Goal: Task Accomplishment & Management: Complete application form

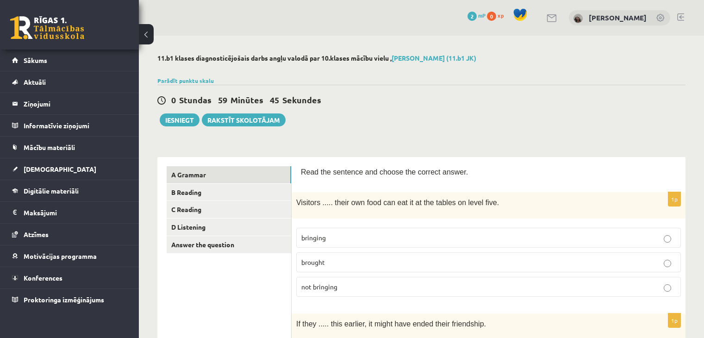
scroll to position [79, 0]
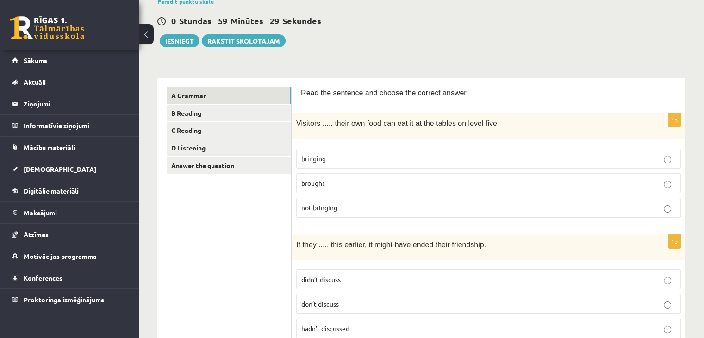
click at [331, 154] on p "bringing" at bounding box center [488, 159] width 375 height 10
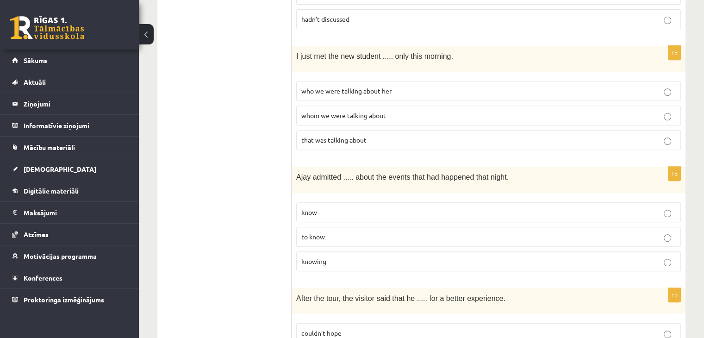
scroll to position [392, 0]
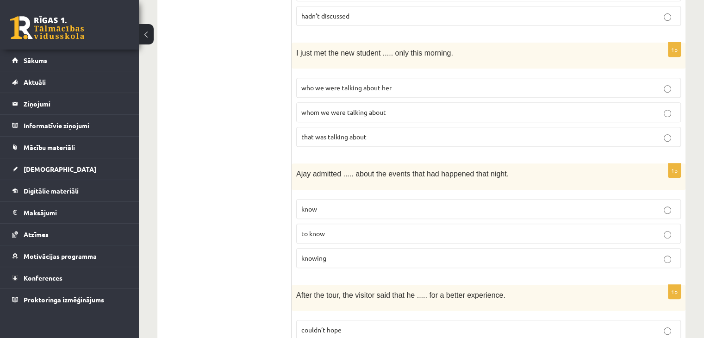
click at [148, 32] on button at bounding box center [146, 34] width 15 height 20
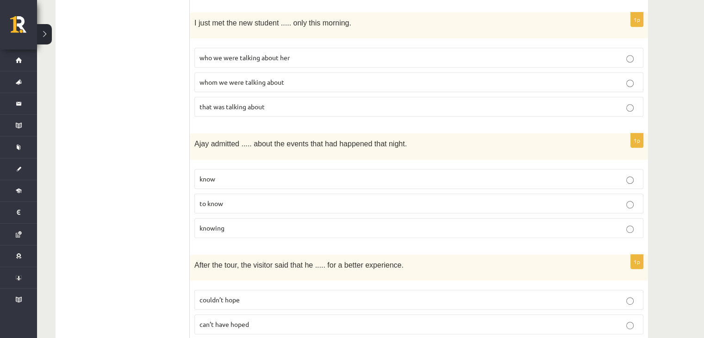
scroll to position [404, 0]
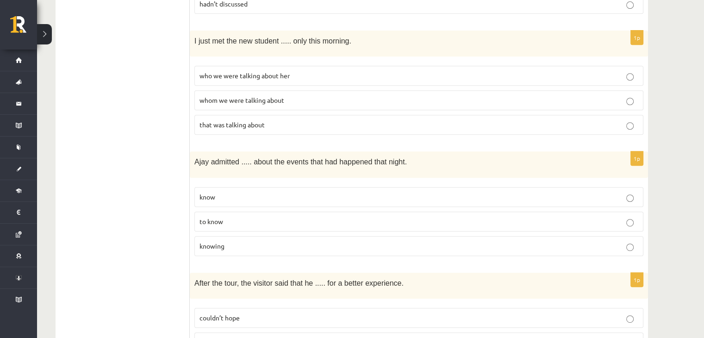
drag, startPoint x: 184, startPoint y: 31, endPoint x: 164, endPoint y: 72, distance: 46.0
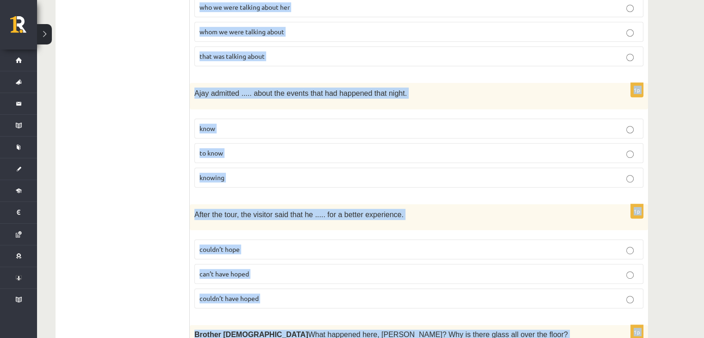
scroll to position [492, 0]
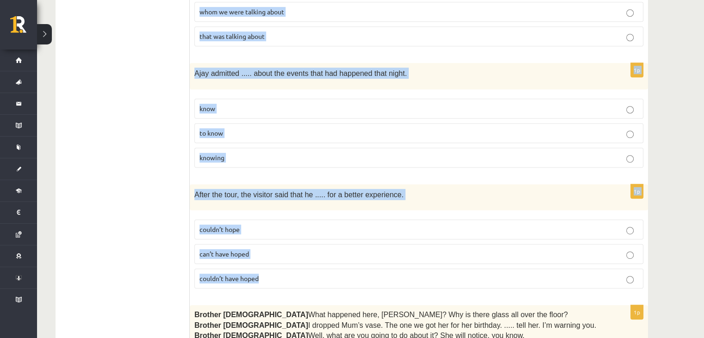
drag, startPoint x: 194, startPoint y: 36, endPoint x: 300, endPoint y: 273, distance: 260.3
copy form "I just met the new student ..... only this morning. who we were talking about h…"
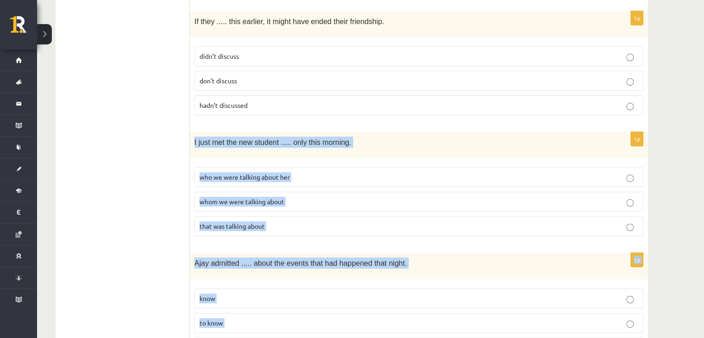
scroll to position [290, 0]
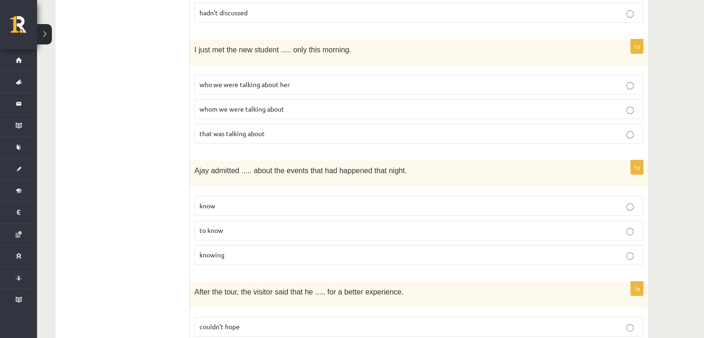
scroll to position [392, 0]
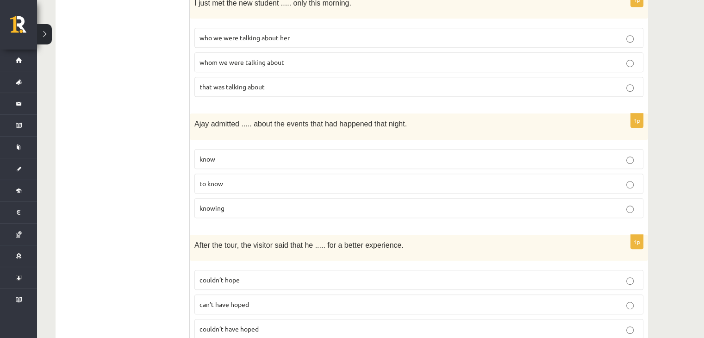
scroll to position [442, 0]
click at [622, 203] on p "knowing" at bounding box center [419, 208] width 439 height 10
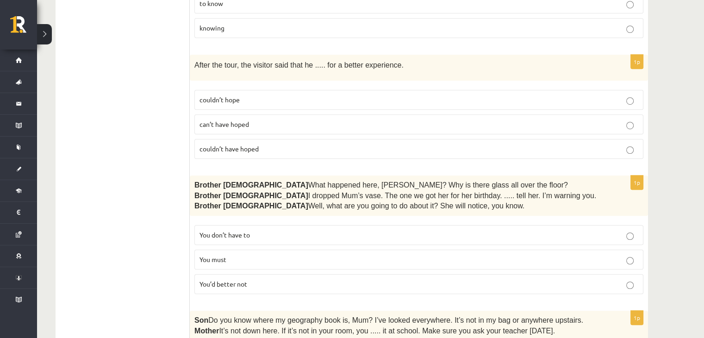
scroll to position [622, 0]
click at [270, 144] on p "couldn’t have hoped" at bounding box center [419, 149] width 439 height 10
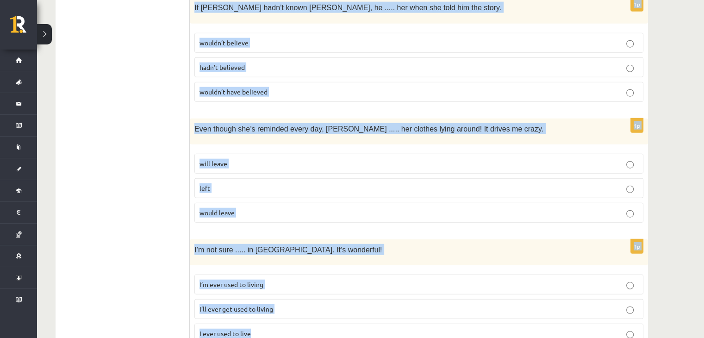
scroll to position [2300, 0]
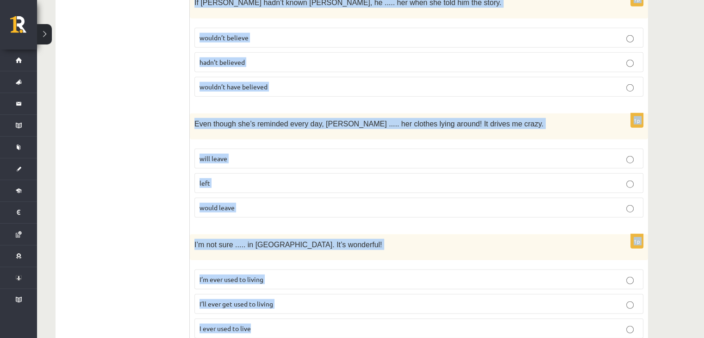
drag, startPoint x: 192, startPoint y: 39, endPoint x: 390, endPoint y: 336, distance: 356.9
copy form "Loremip 1  Dolo sitametc adip, Eli? Sed do eiusm tempo inc utla etd magna? Aliq…"
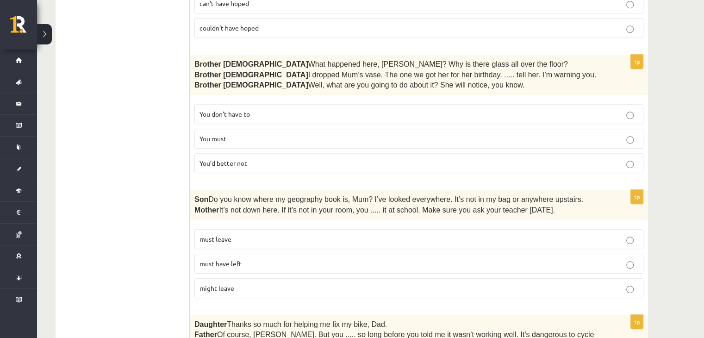
scroll to position [761, 0]
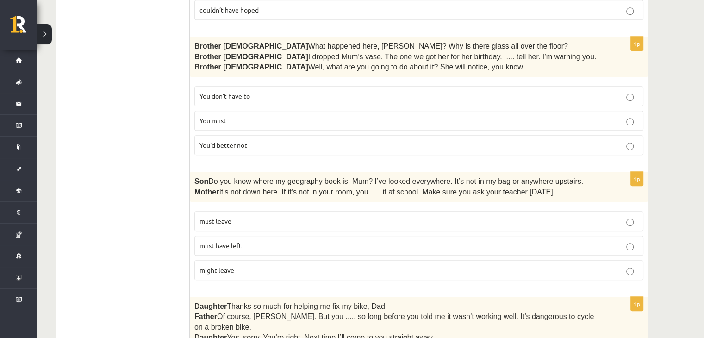
click at [239, 141] on span "You’d better not" at bounding box center [224, 145] width 48 height 8
click at [255, 242] on p "must have left" at bounding box center [419, 246] width 439 height 10
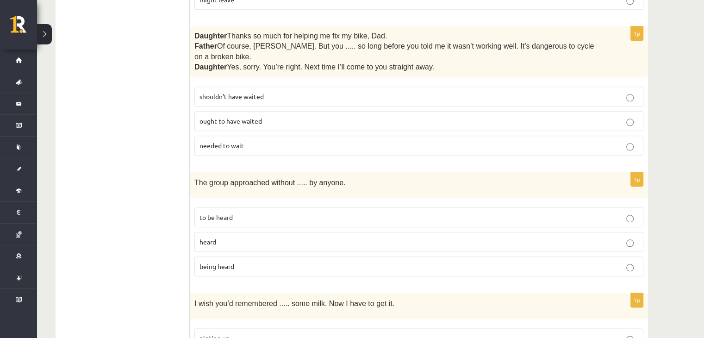
scroll to position [1034, 0]
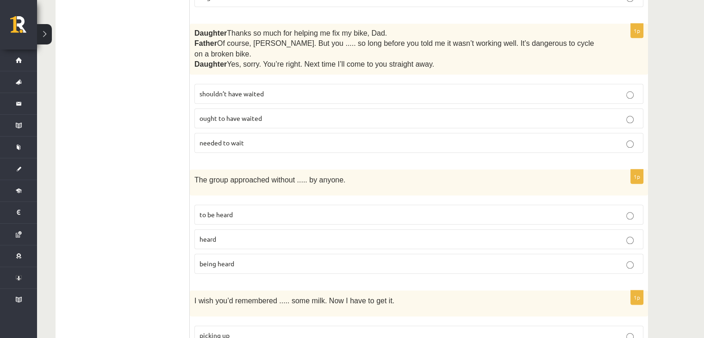
click at [620, 89] on p "shouldn’t have waited" at bounding box center [419, 94] width 439 height 10
click at [574, 259] on p "being heard" at bounding box center [419, 264] width 439 height 10
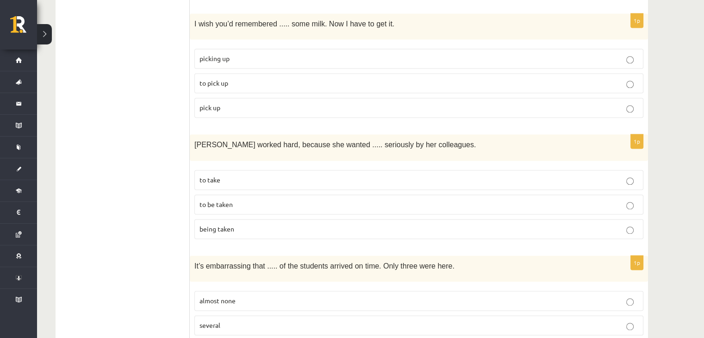
scroll to position [1314, 0]
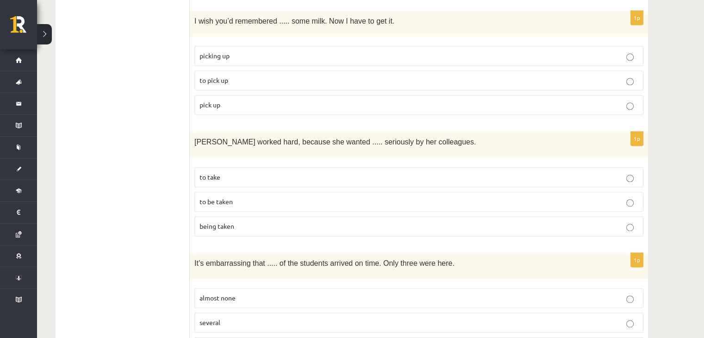
click at [246, 75] on p "to pick up" at bounding box center [419, 80] width 439 height 10
click at [294, 197] on p "to be taken" at bounding box center [419, 202] width 439 height 10
click at [264, 293] on p "almost none" at bounding box center [419, 298] width 439 height 10
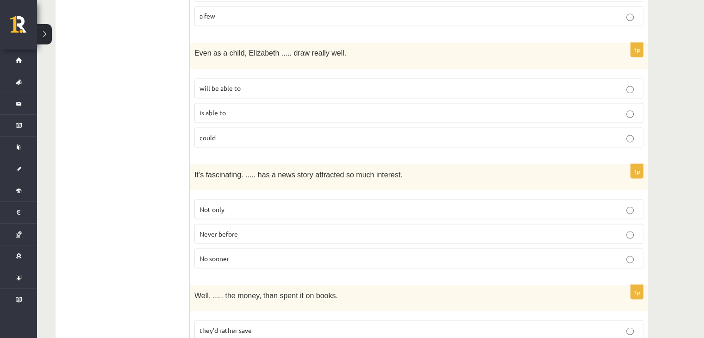
scroll to position [1654, 0]
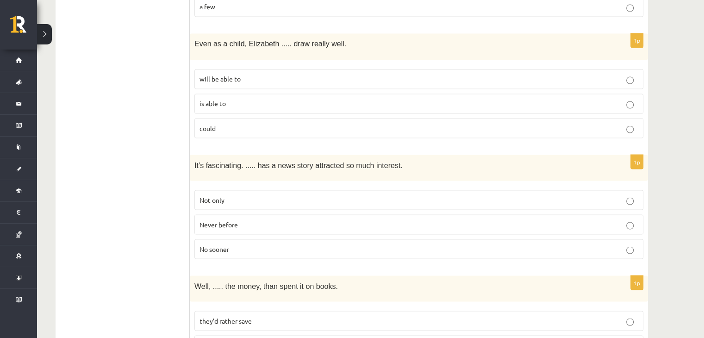
click at [222, 123] on p "could" at bounding box center [419, 128] width 439 height 10
click at [247, 219] on p "Never before" at bounding box center [419, 224] width 439 height 10
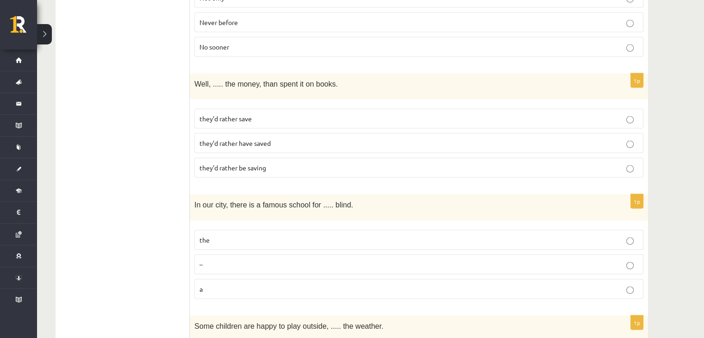
scroll to position [1883, 0]
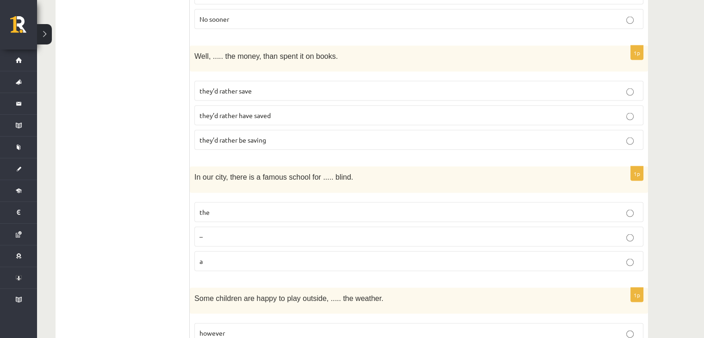
click at [269, 111] on span "they’d rather have saved" at bounding box center [235, 115] width 71 height 8
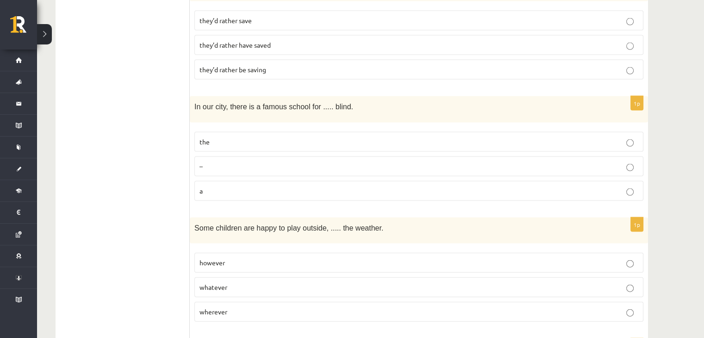
scroll to position [1957, 0]
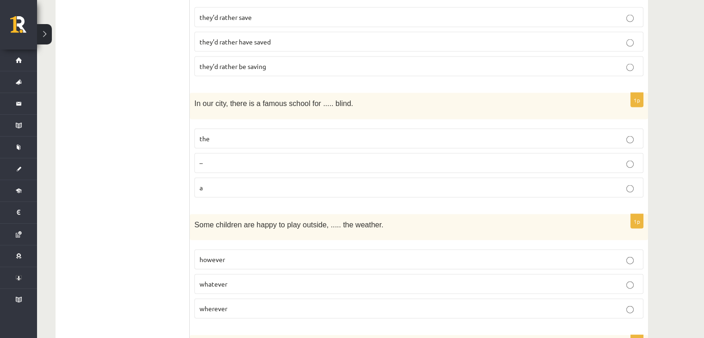
click at [278, 134] on p "the" at bounding box center [419, 139] width 439 height 10
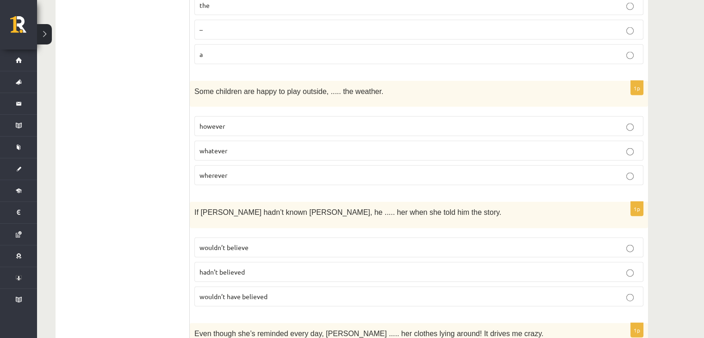
scroll to position [2102, 0]
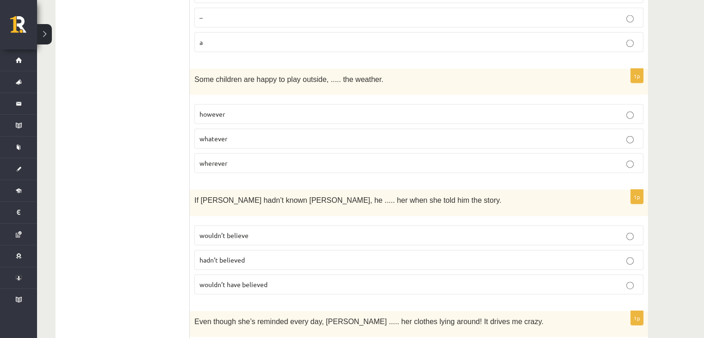
click at [638, 129] on label "whatever" at bounding box center [418, 139] width 449 height 20
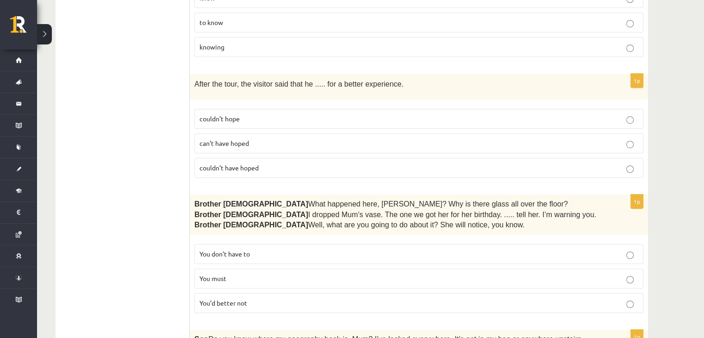
scroll to position [0, 0]
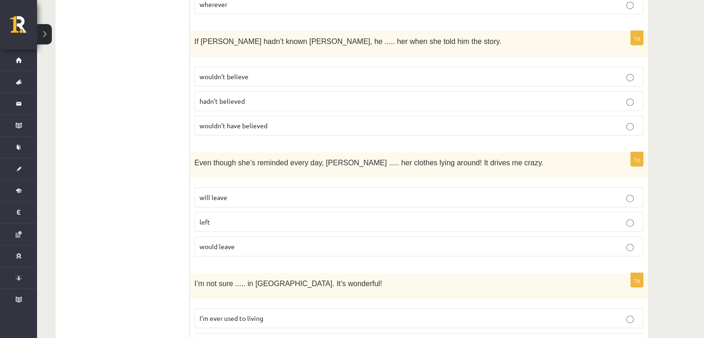
scroll to position [2243, 0]
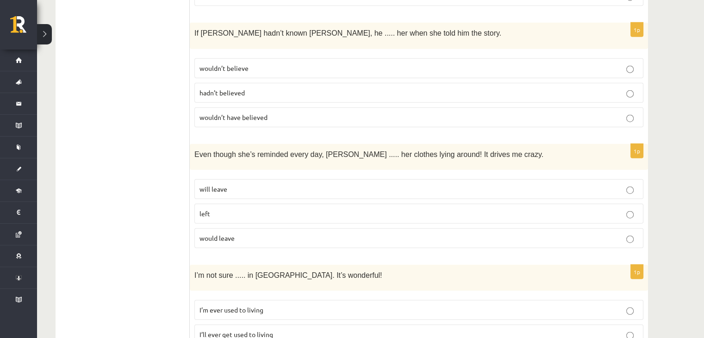
scroll to position [2300, 0]
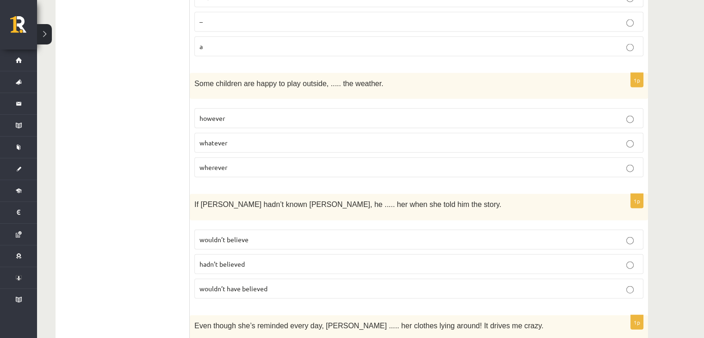
scroll to position [2092, 0]
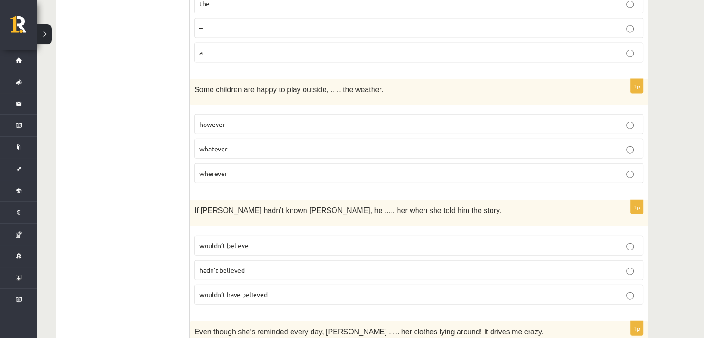
click at [252, 290] on span "wouldn’t have believed" at bounding box center [234, 294] width 68 height 8
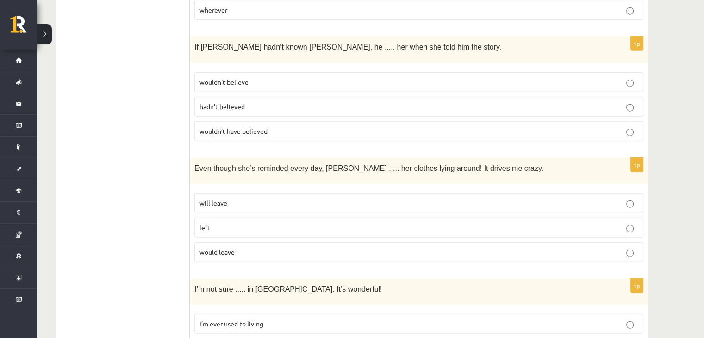
scroll to position [2300, 0]
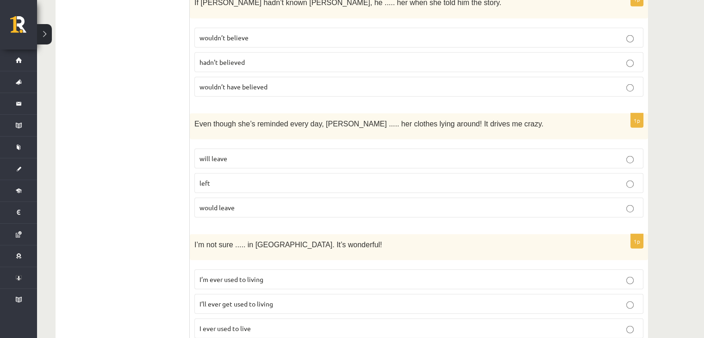
click at [224, 154] on span "will leave" at bounding box center [214, 158] width 28 height 8
click at [259, 300] on span "I’ll ever get used to living" at bounding box center [237, 304] width 74 height 8
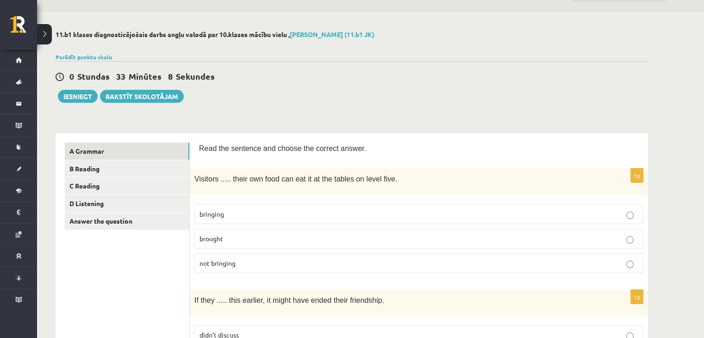
scroll to position [26, 0]
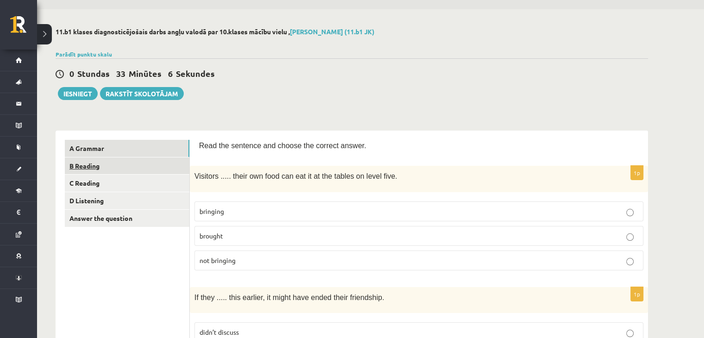
click at [104, 164] on link "B Reading" at bounding box center [127, 165] width 125 height 17
click at [81, 163] on link "B Reading" at bounding box center [127, 165] width 125 height 17
click at [88, 165] on link "B Reading" at bounding box center [127, 165] width 125 height 17
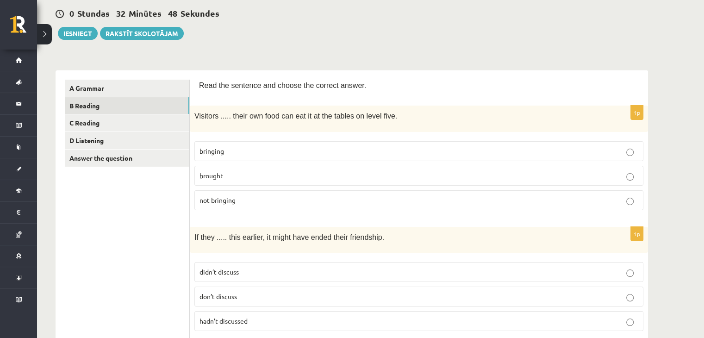
scroll to position [0, 0]
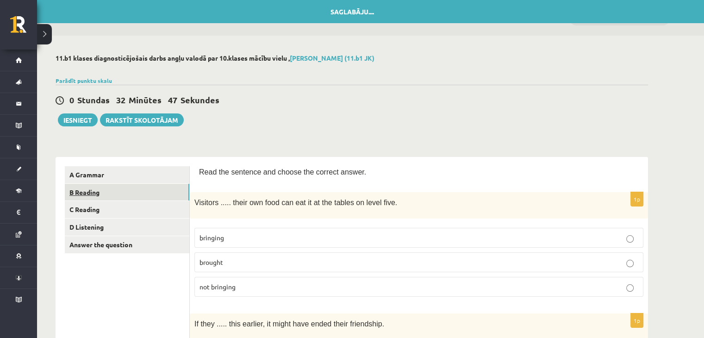
click at [83, 190] on link "B Reading" at bounding box center [127, 192] width 125 height 17
click at [118, 192] on link "B Reading" at bounding box center [127, 192] width 125 height 17
click at [157, 189] on link "B Reading" at bounding box center [127, 192] width 125 height 17
click at [138, 201] on link "C Reading" at bounding box center [127, 209] width 125 height 17
click at [139, 189] on link "B Reading" at bounding box center [127, 192] width 125 height 17
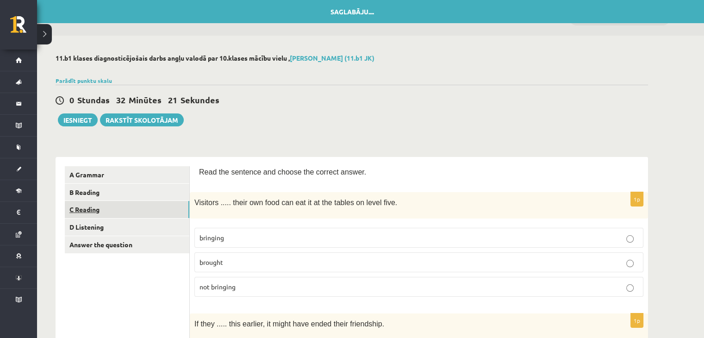
click at [124, 213] on link "C Reading" at bounding box center [127, 209] width 125 height 17
click at [109, 192] on link "B Reading" at bounding box center [127, 192] width 125 height 17
click at [87, 193] on link "B Reading" at bounding box center [127, 192] width 125 height 17
click at [138, 190] on link "B Reading" at bounding box center [127, 192] width 125 height 17
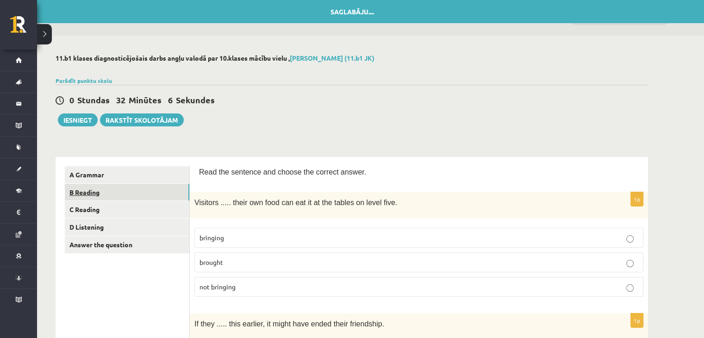
click at [138, 190] on link "B Reading" at bounding box center [127, 192] width 125 height 17
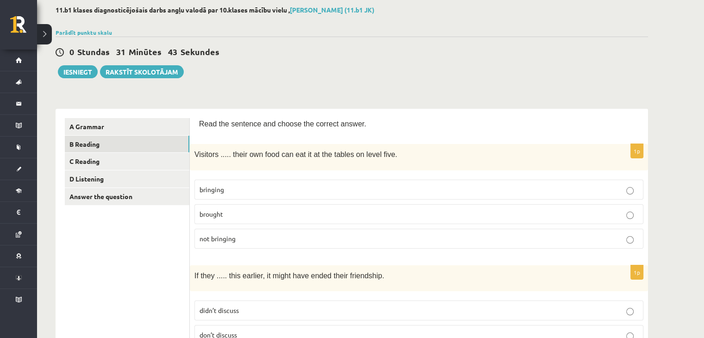
scroll to position [51, 0]
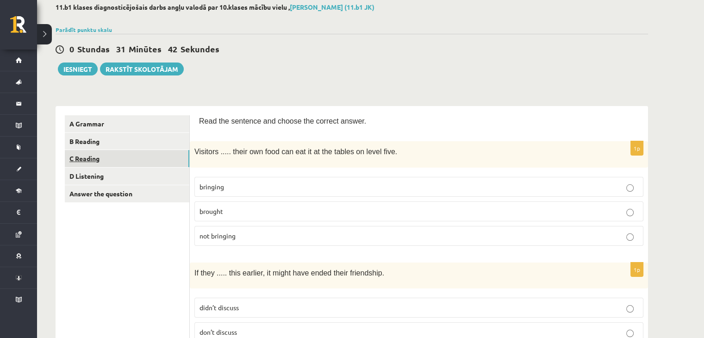
click at [92, 156] on link "C Reading" at bounding box center [127, 158] width 125 height 17
click at [89, 139] on link "B Reading" at bounding box center [127, 141] width 125 height 17
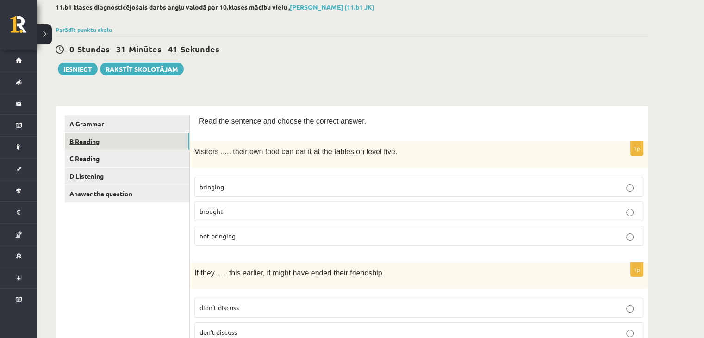
click at [89, 142] on link "B Reading" at bounding box center [127, 141] width 125 height 17
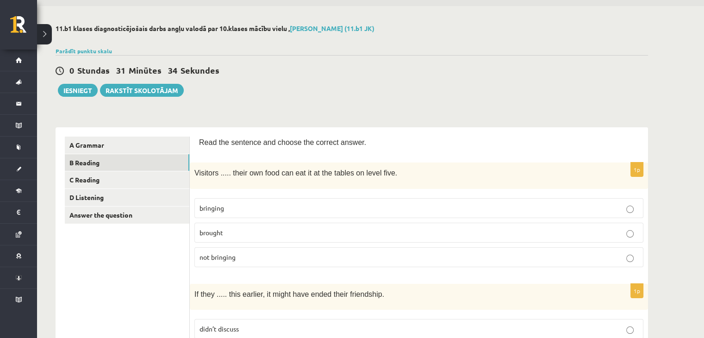
scroll to position [0, 0]
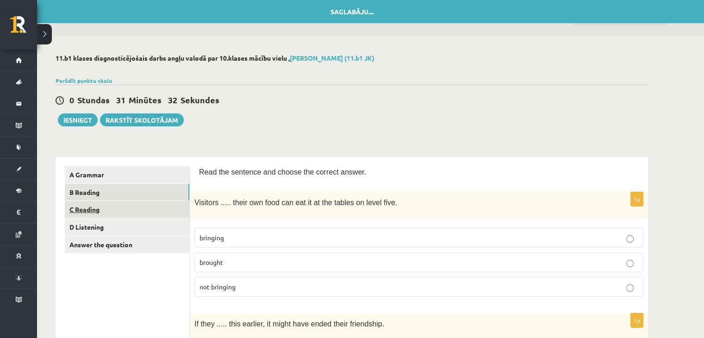
click at [78, 209] on link "C Reading" at bounding box center [127, 209] width 125 height 17
click at [99, 194] on link "B Reading" at bounding box center [127, 192] width 125 height 17
click at [98, 195] on link "B Reading" at bounding box center [127, 192] width 125 height 17
click at [91, 208] on link "C Reading" at bounding box center [127, 209] width 125 height 17
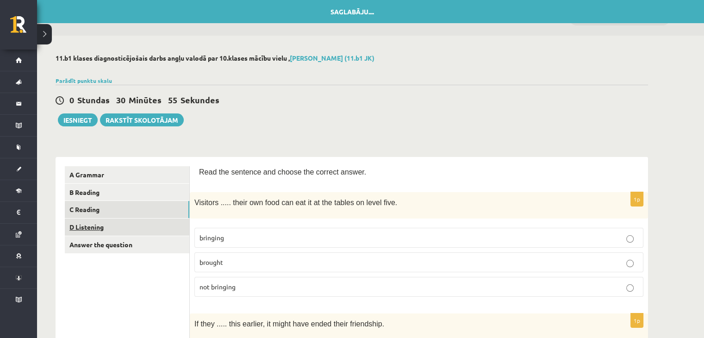
click at [95, 222] on link "D Listening" at bounding box center [127, 227] width 125 height 17
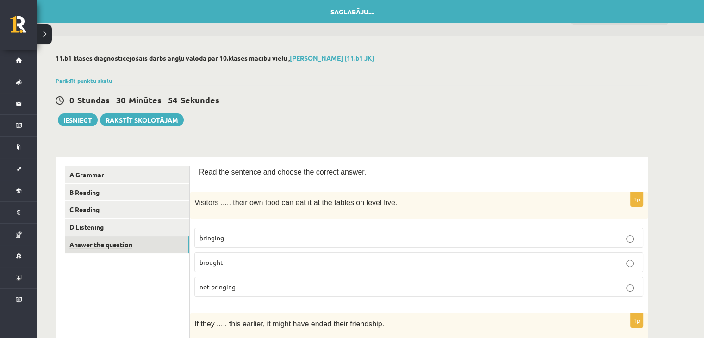
click at [100, 243] on link "Answer the question" at bounding box center [127, 244] width 125 height 17
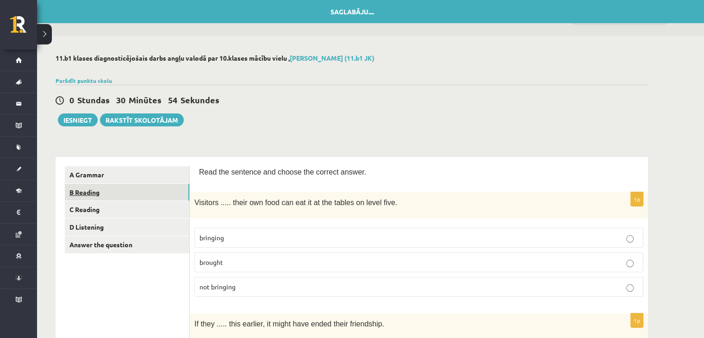
click at [102, 195] on link "B Reading" at bounding box center [127, 192] width 125 height 17
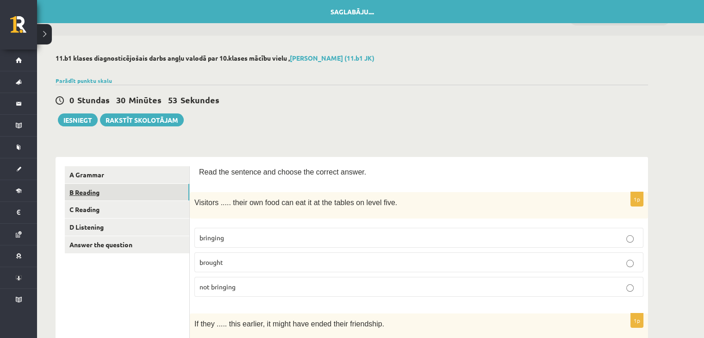
click at [102, 195] on link "B Reading" at bounding box center [127, 192] width 125 height 17
click at [94, 196] on link "B Reading" at bounding box center [127, 192] width 125 height 17
click at [97, 213] on link "C Reading" at bounding box center [127, 209] width 125 height 17
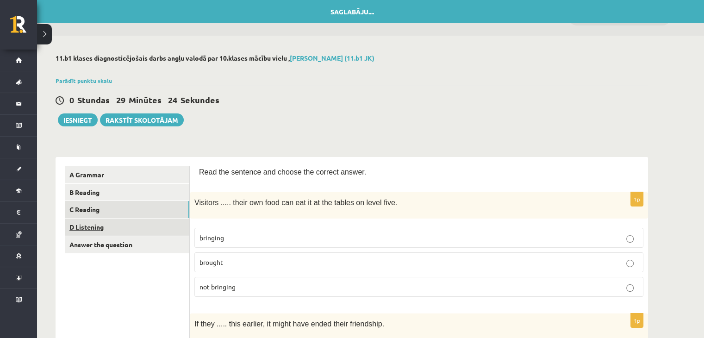
click at [102, 231] on link "D Listening" at bounding box center [127, 227] width 125 height 17
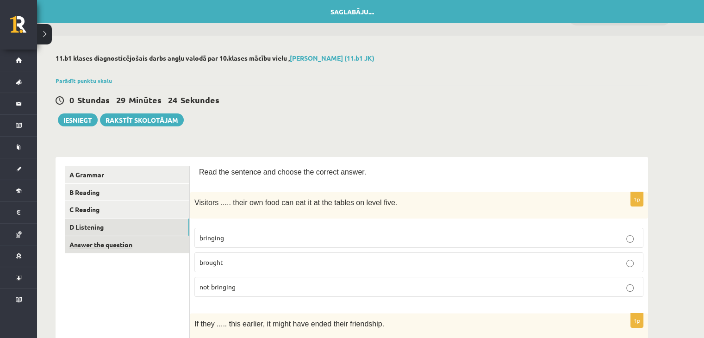
click at [109, 252] on link "Answer the question" at bounding box center [127, 244] width 125 height 17
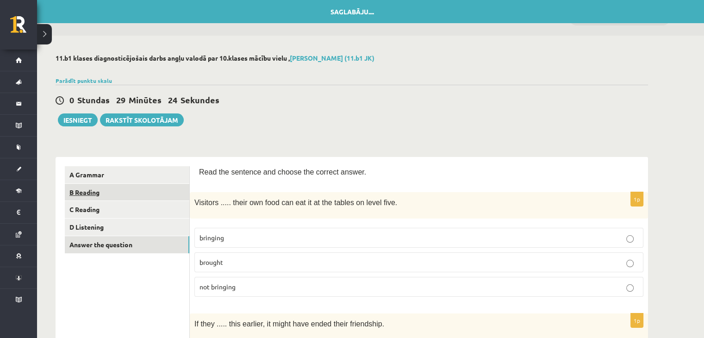
click at [137, 189] on link "B Reading" at bounding box center [127, 192] width 125 height 17
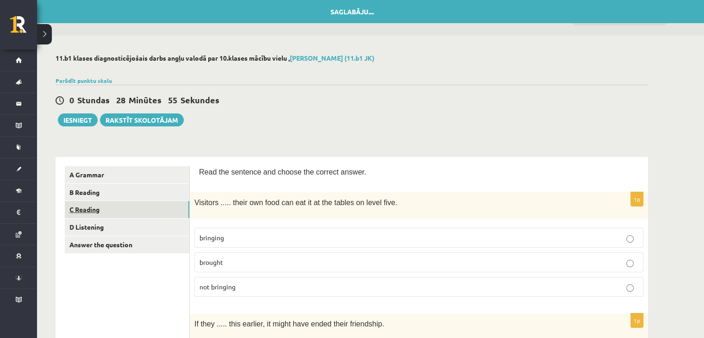
click at [96, 206] on link "C Reading" at bounding box center [127, 209] width 125 height 17
click at [95, 193] on link "B Reading" at bounding box center [127, 192] width 125 height 17
click at [96, 212] on link "C Reading" at bounding box center [127, 209] width 125 height 17
click at [100, 234] on link "D Listening" at bounding box center [127, 227] width 125 height 17
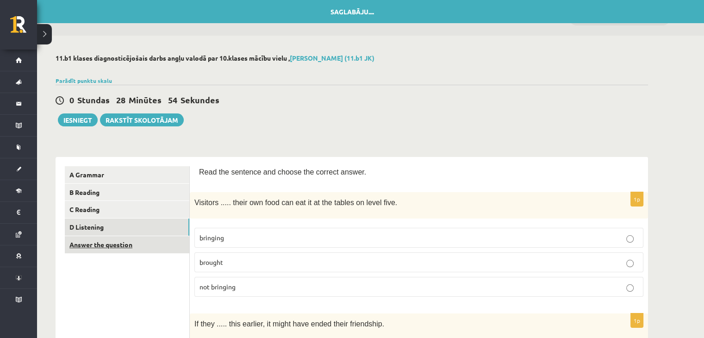
click at [103, 250] on link "Answer the question" at bounding box center [127, 244] width 125 height 17
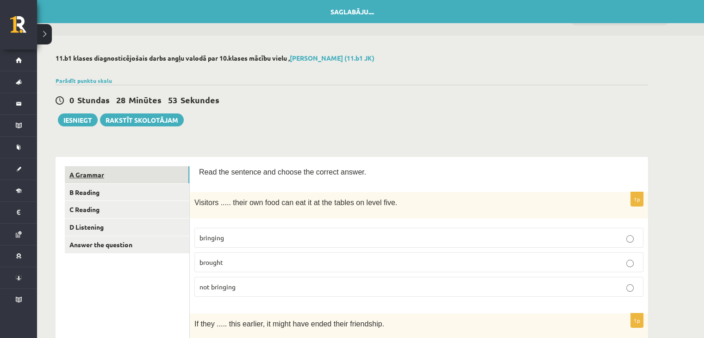
click at [114, 167] on link "A Grammar" at bounding box center [127, 174] width 125 height 17
click at [140, 119] on link "Rakstīt skolotājam" at bounding box center [142, 119] width 84 height 13
